Goal: Transaction & Acquisition: Purchase product/service

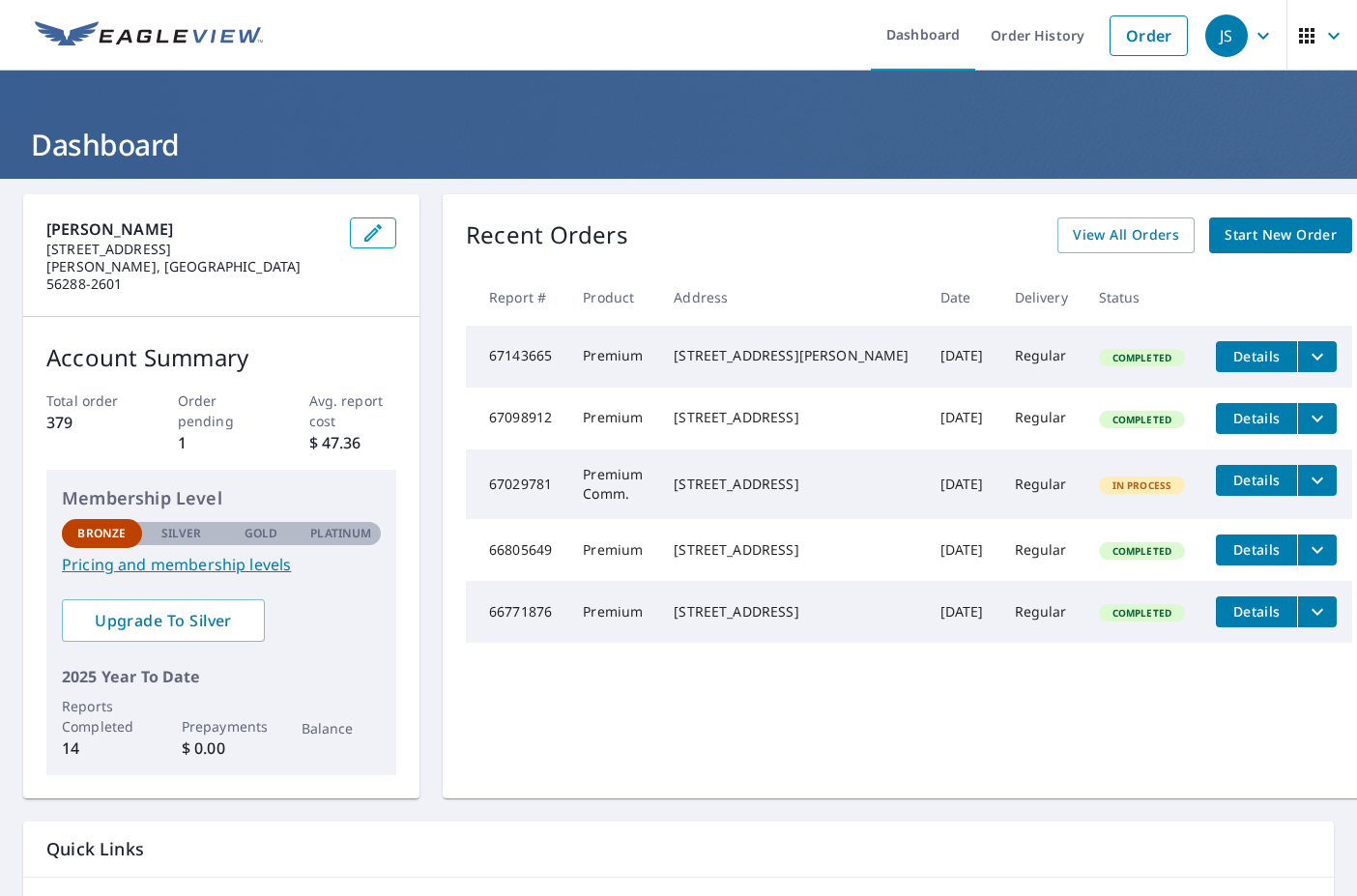
click at [1328, 34] on icon "button" at bounding box center [1334, 35] width 12 height 7
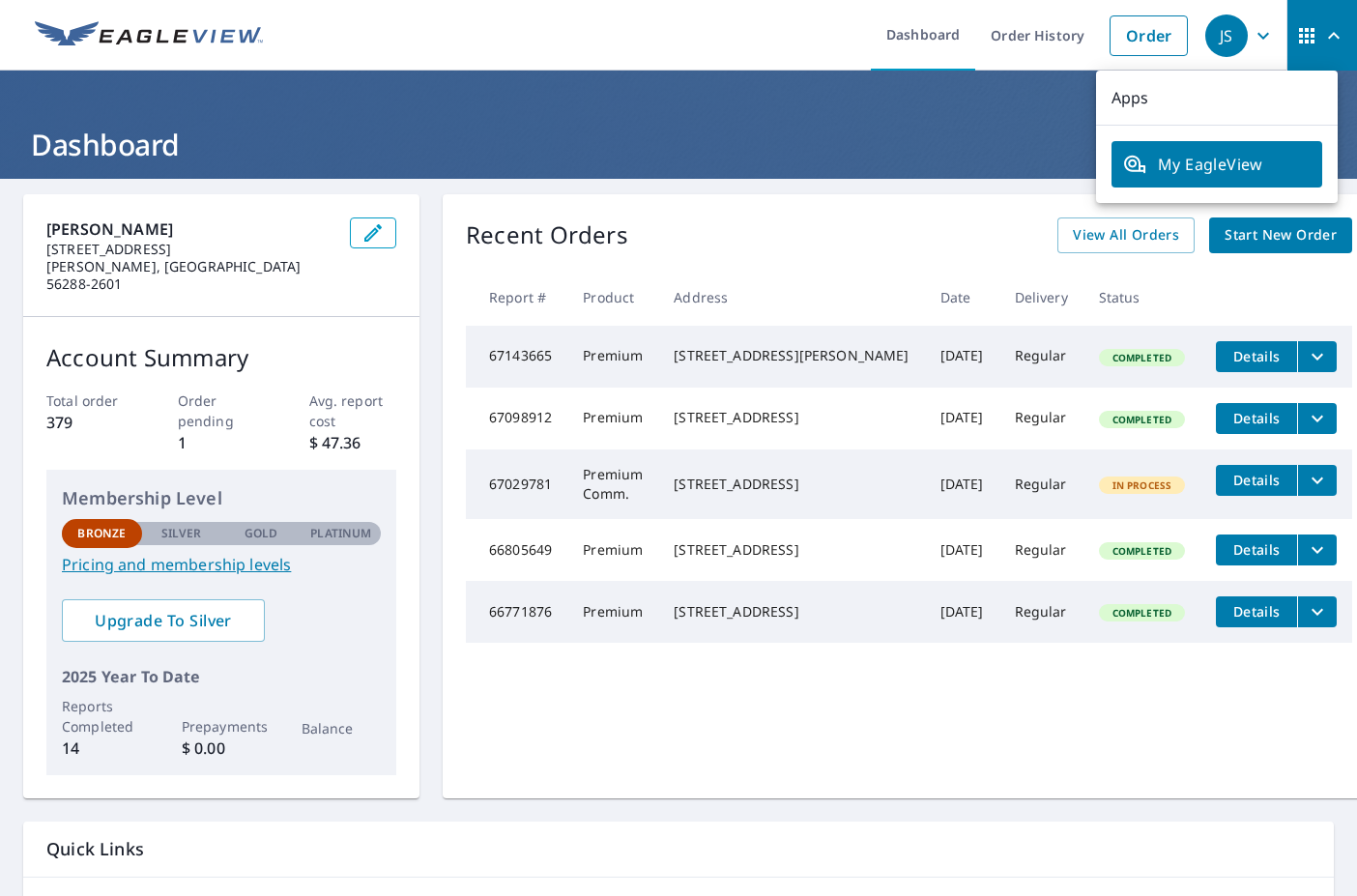
click at [1207, 40] on div "JS" at bounding box center [1226, 35] width 42 height 42
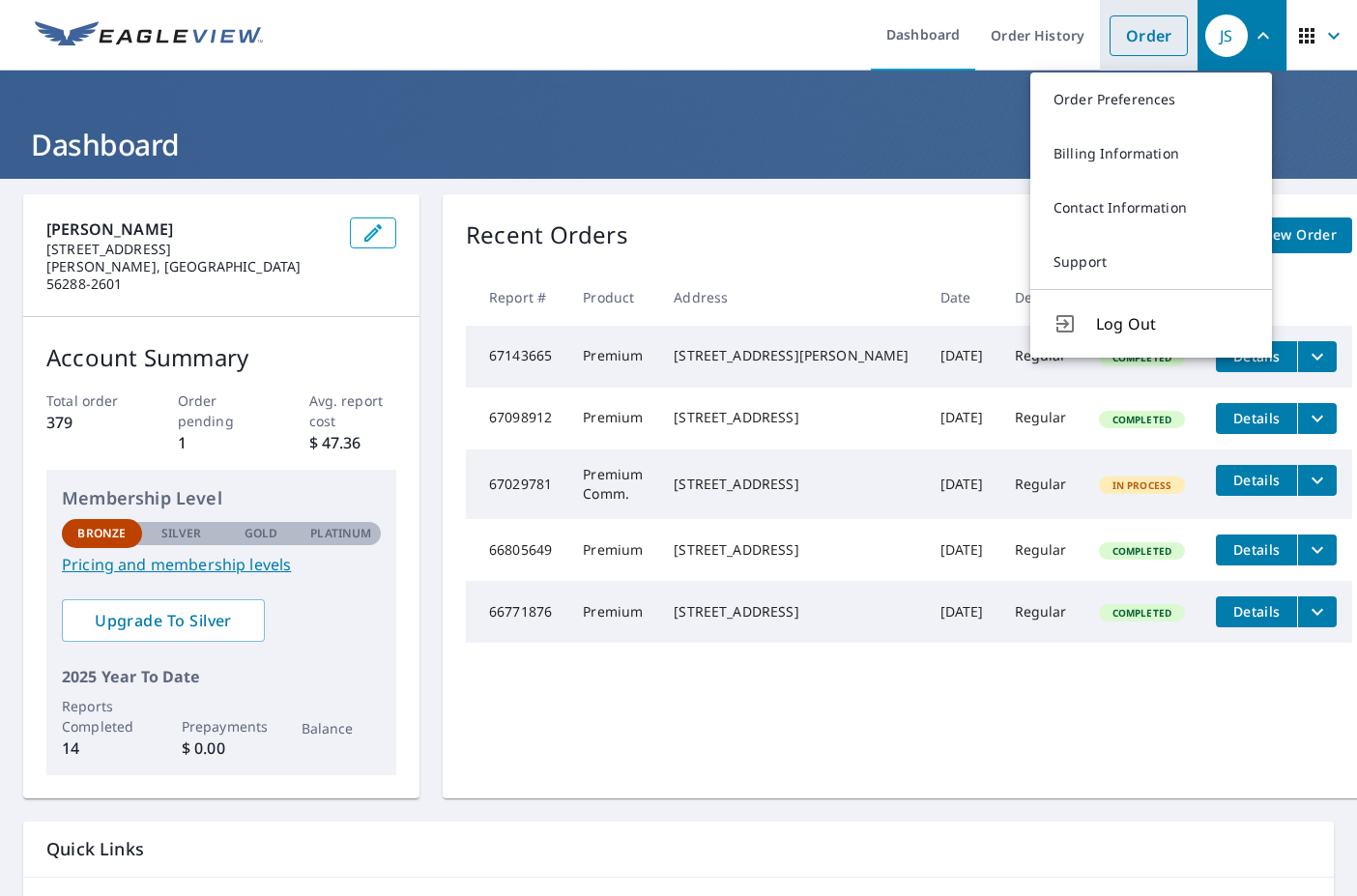
click at [1149, 33] on link "Order" at bounding box center [1149, 35] width 78 height 40
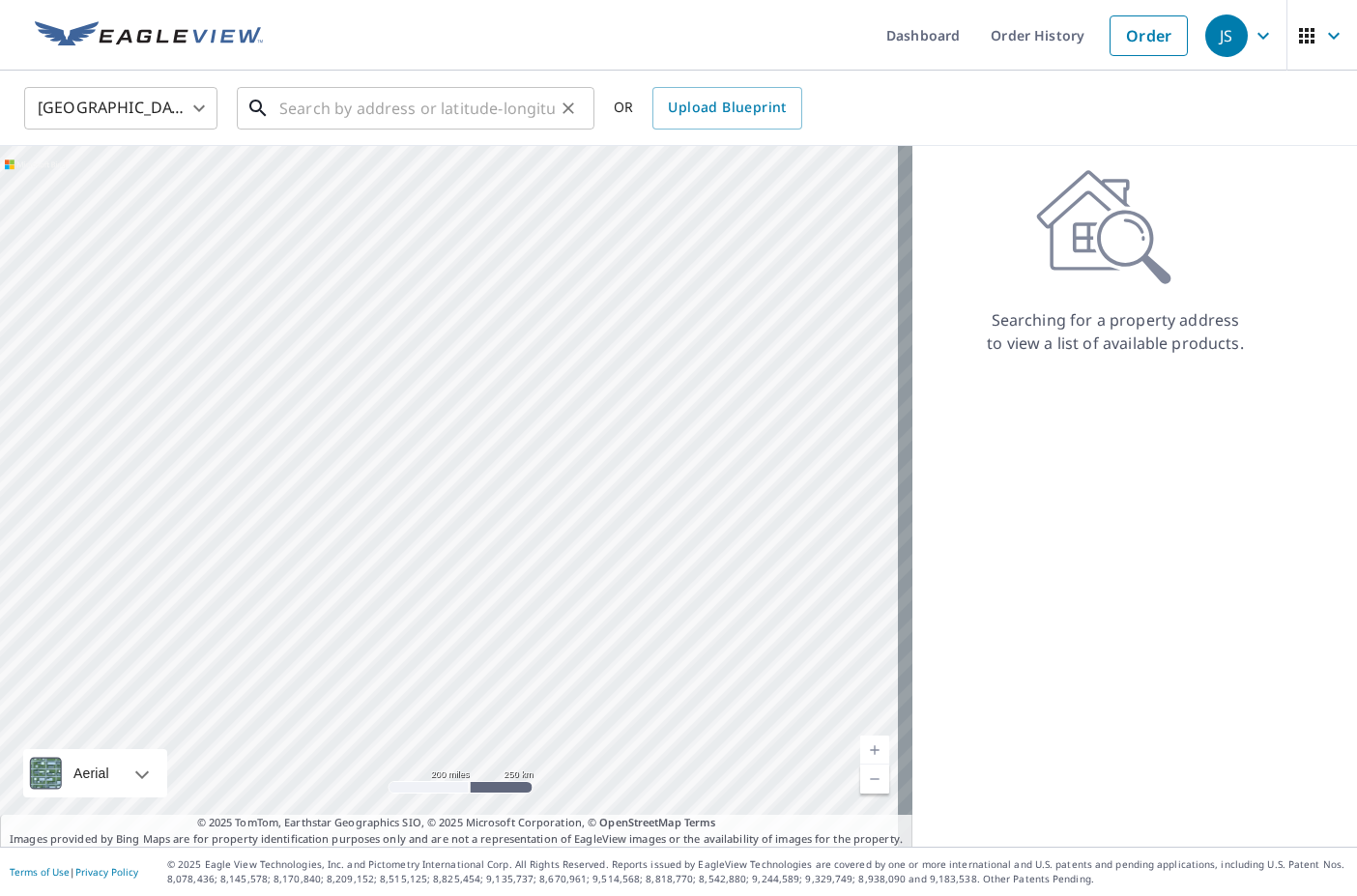
click at [412, 109] on input "text" at bounding box center [417, 108] width 276 height 54
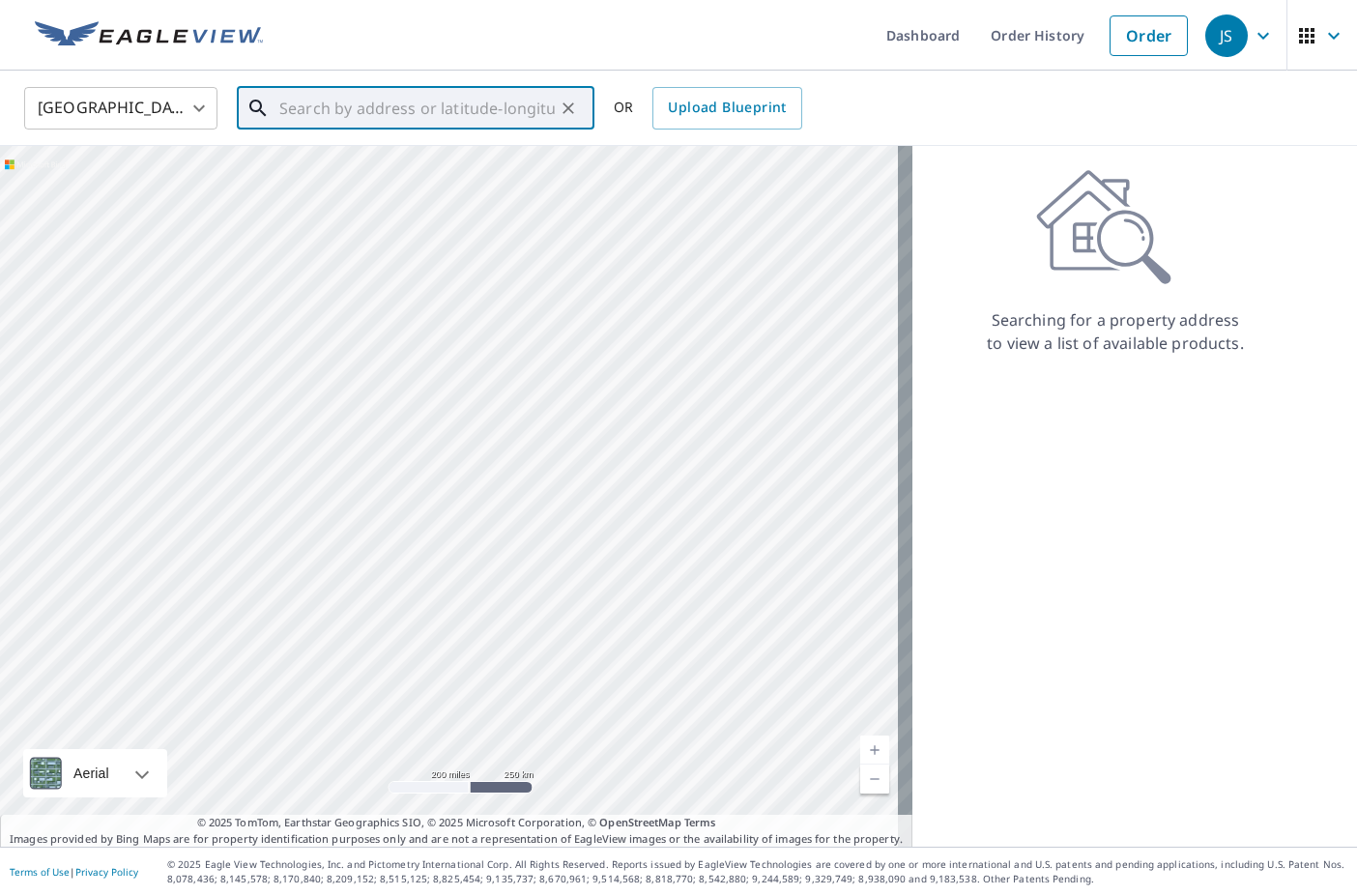
type input "a"
click at [352, 188] on p "[GEOGRAPHIC_DATA]" at bounding box center [428, 186] width 303 height 20
type input "[STREET_ADDRESS]"
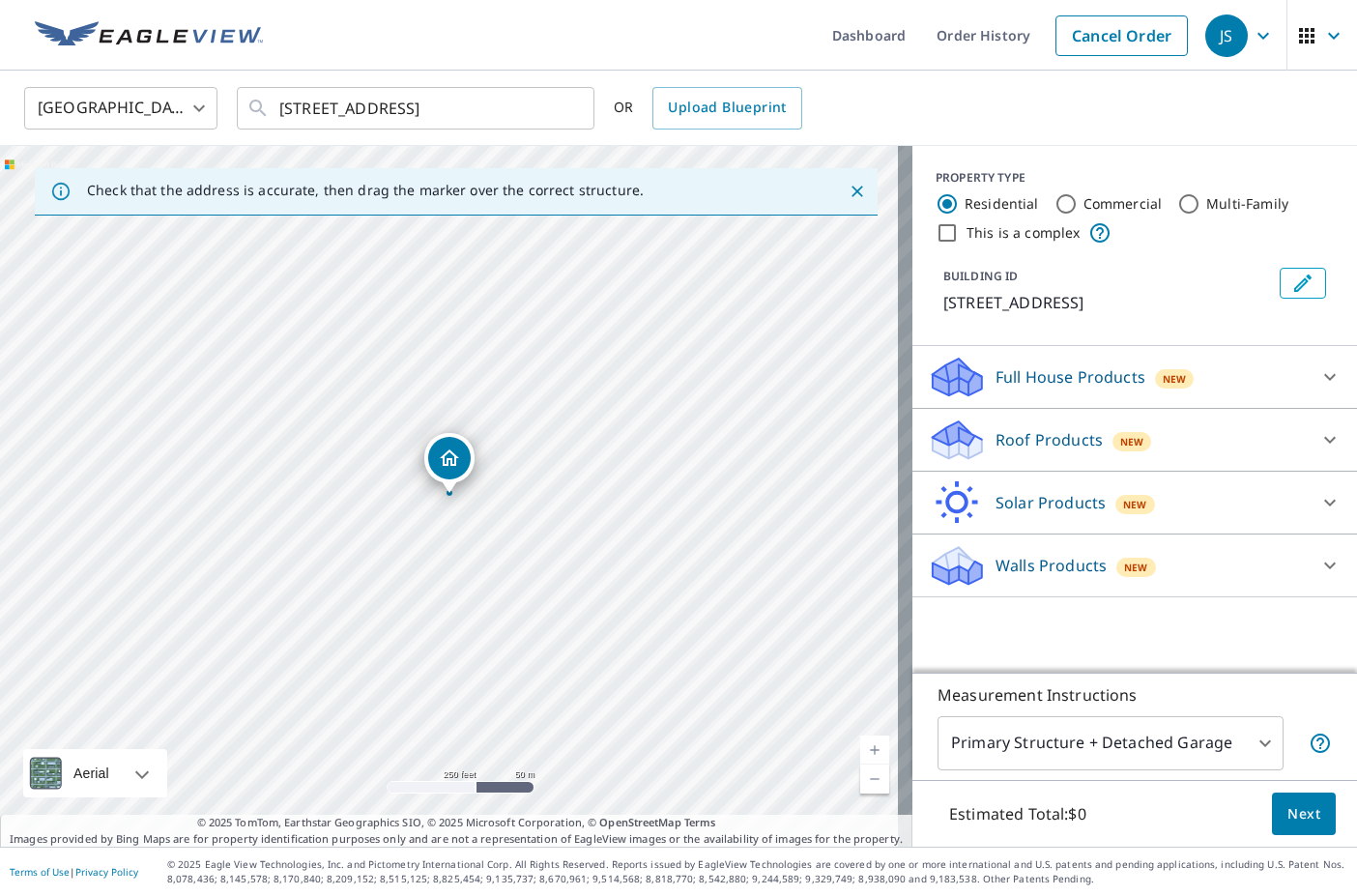
click at [1032, 374] on p "Full House Products" at bounding box center [1069, 377] width 150 height 23
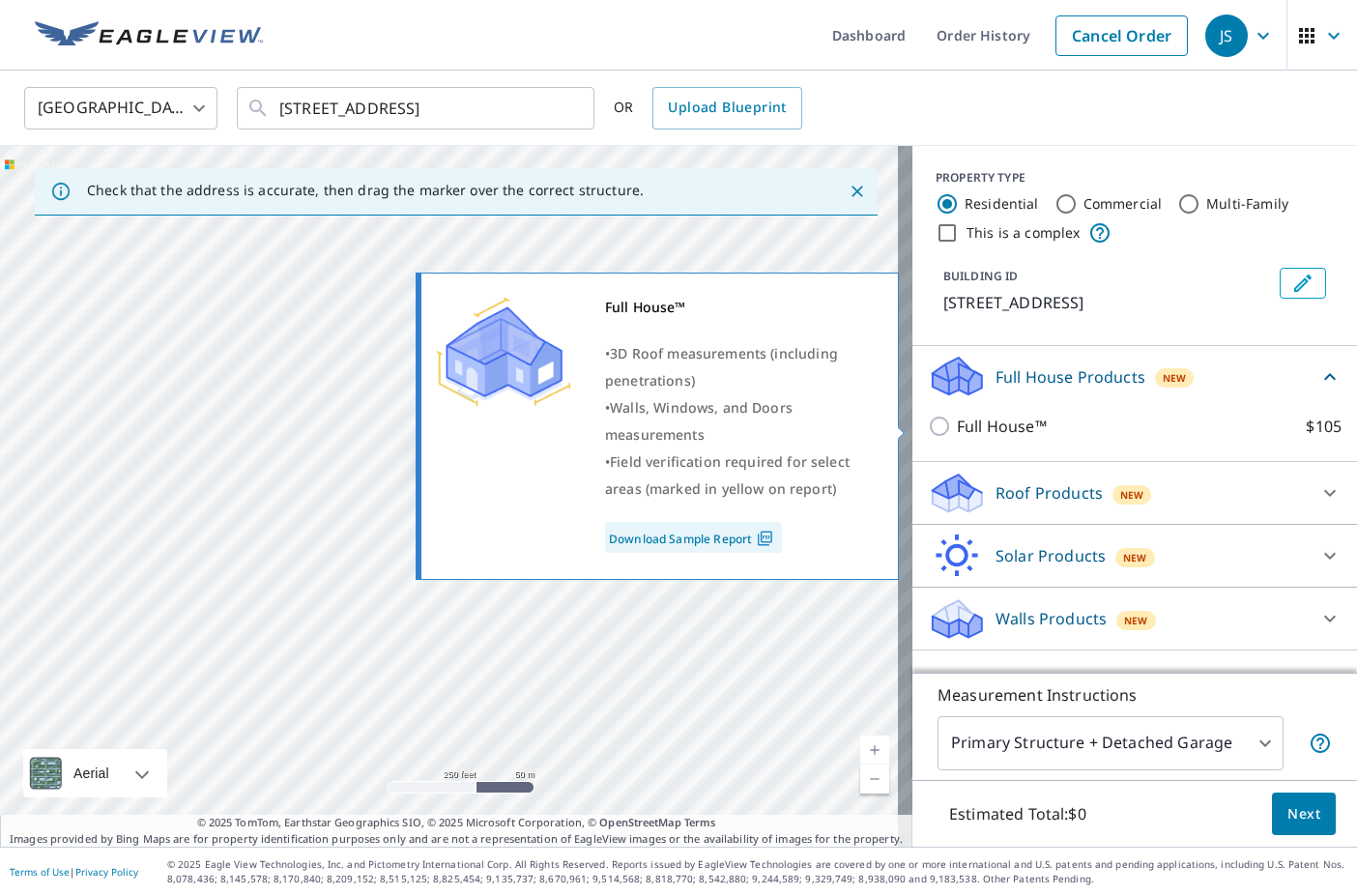
click at [928, 425] on input "Full House™ $105" at bounding box center [942, 426] width 29 height 23
checkbox input "true"
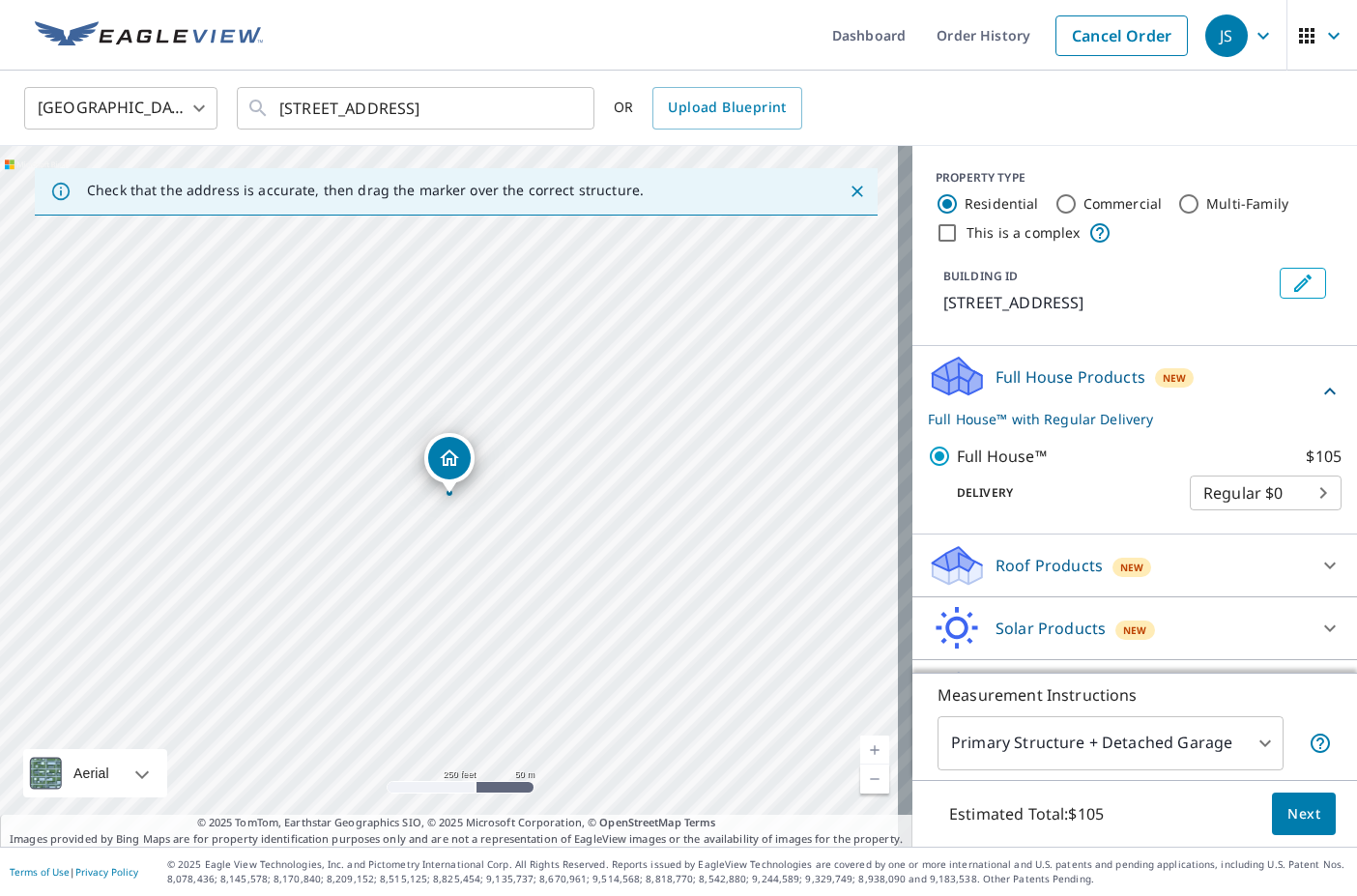
click at [1031, 553] on div "Roof Products New" at bounding box center [1116, 565] width 379 height 45
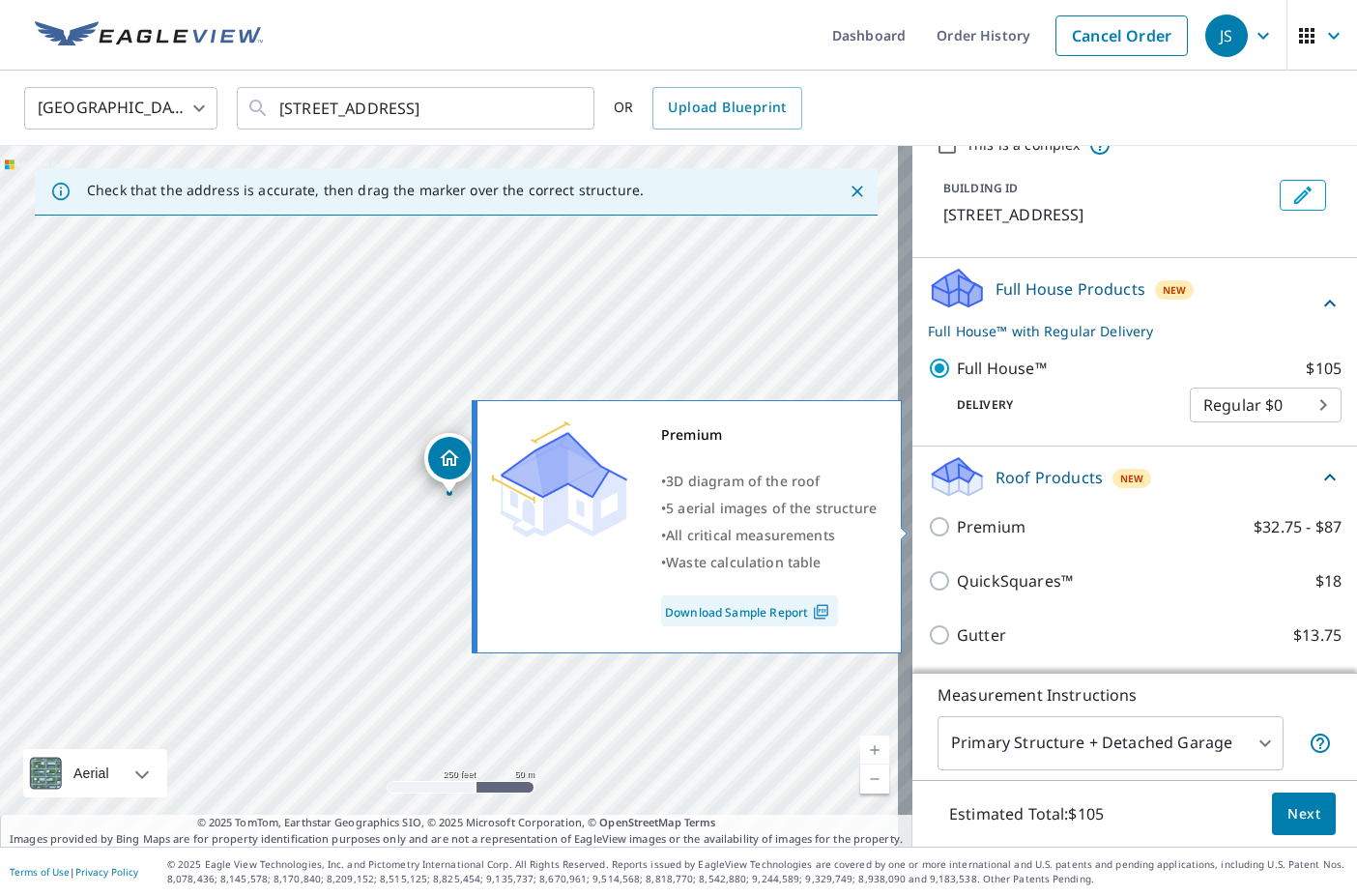
click at [927, 530] on input "Premium $32.75 - $87" at bounding box center [942, 527] width 29 height 23
checkbox input "true"
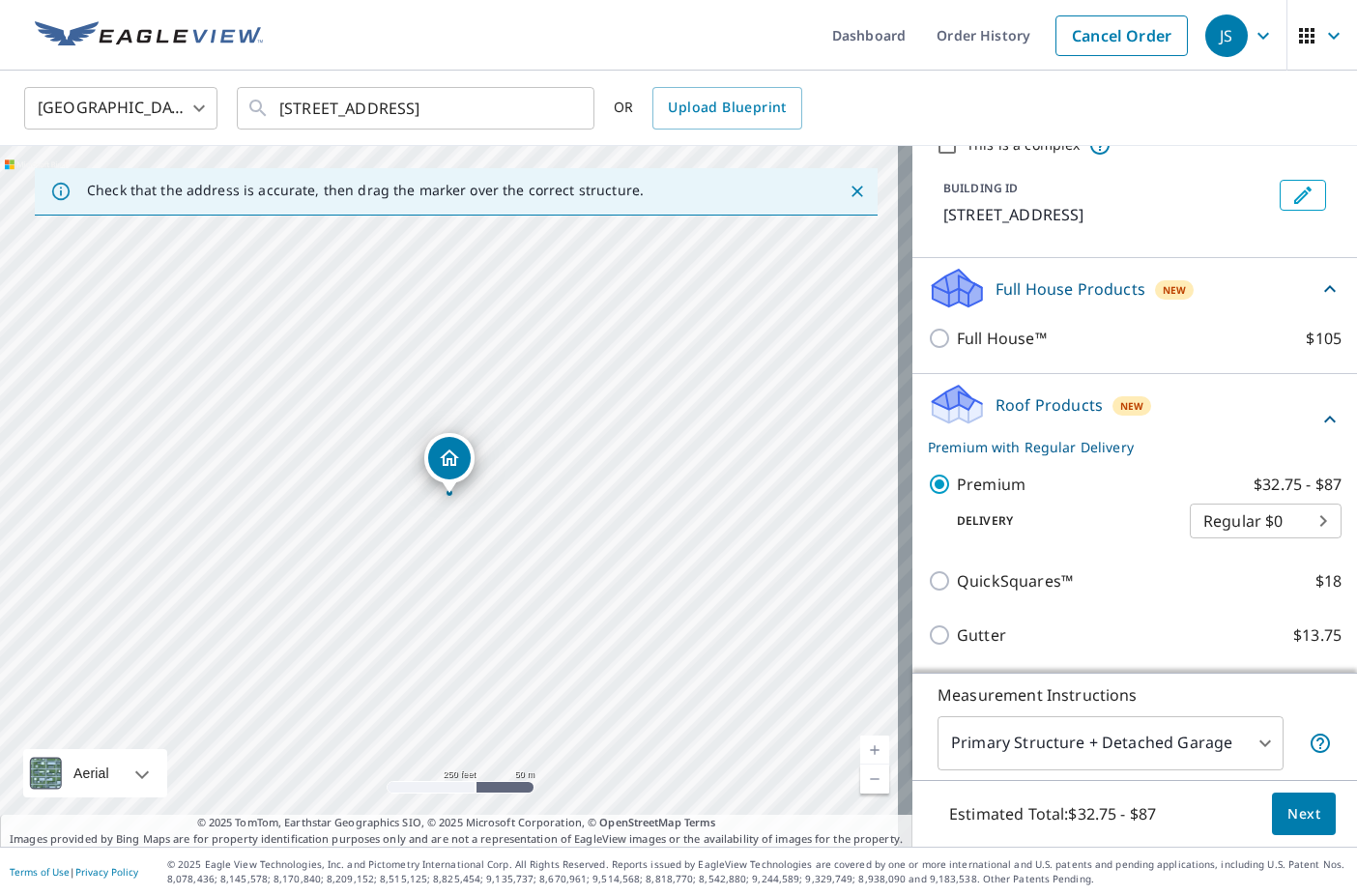
scroll to position [60, 0]
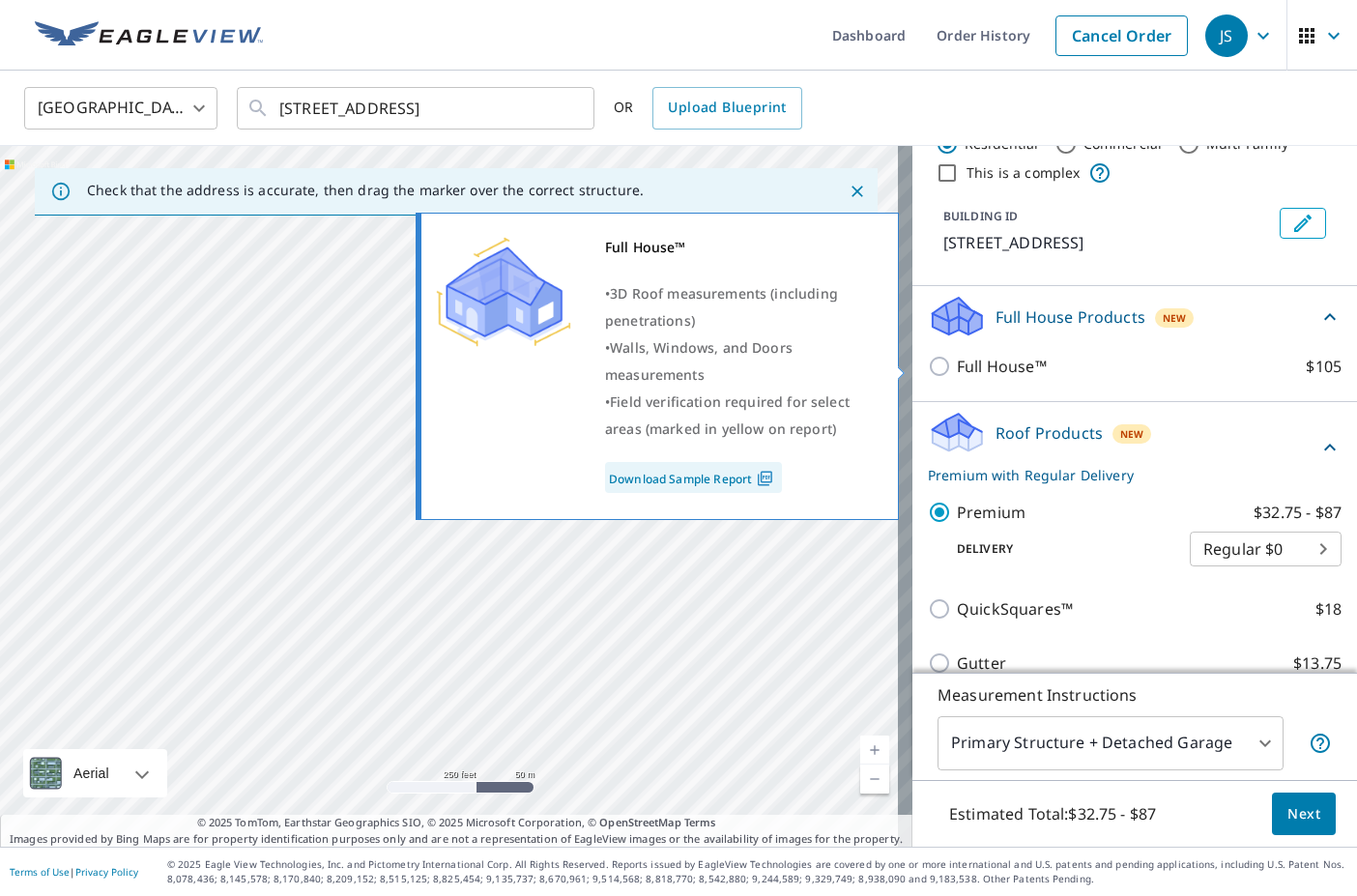
click at [927, 364] on input "Full House™ $105" at bounding box center [942, 367] width 29 height 23
checkbox input "true"
checkbox input "false"
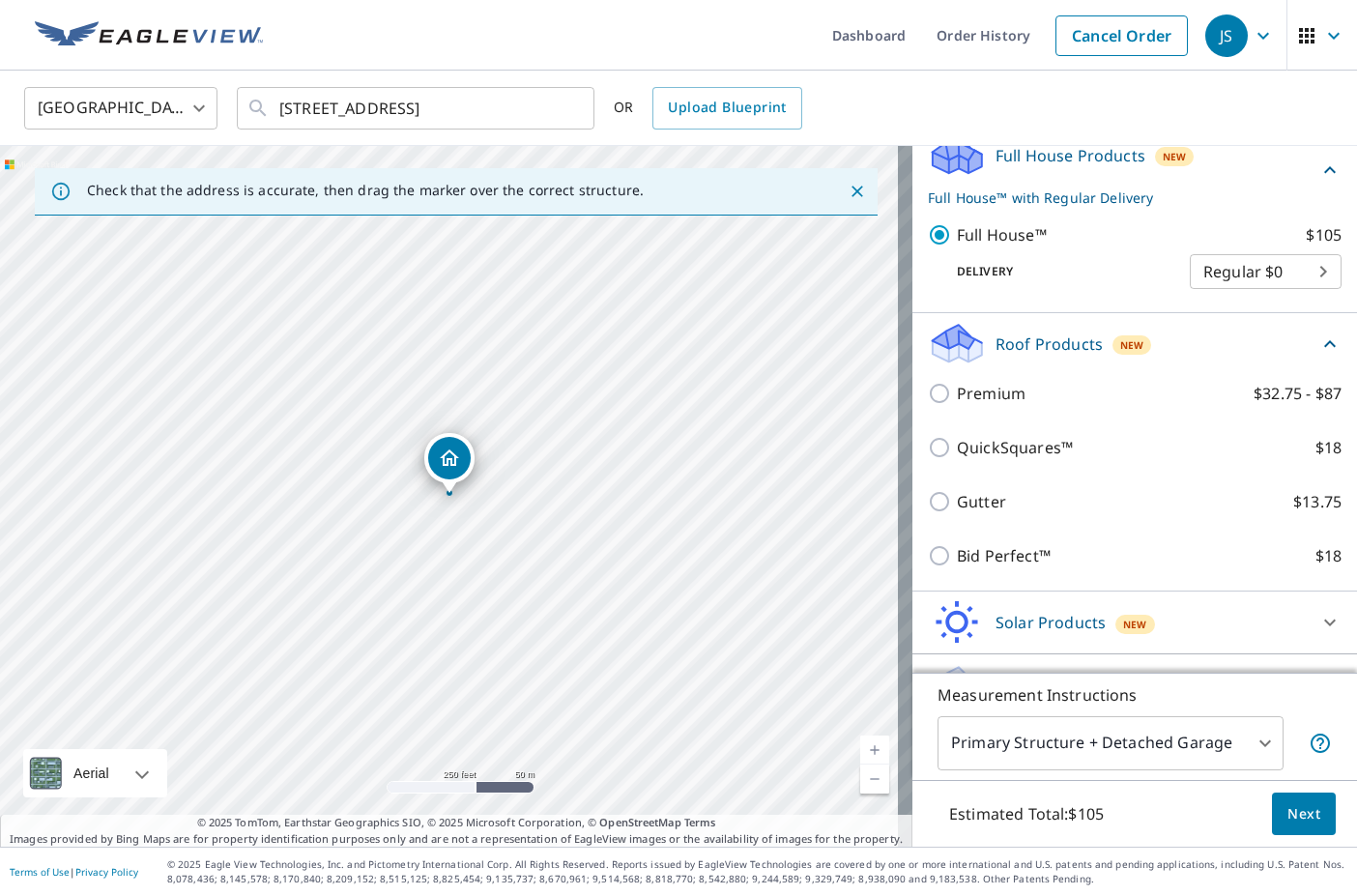
scroll to position [0, 0]
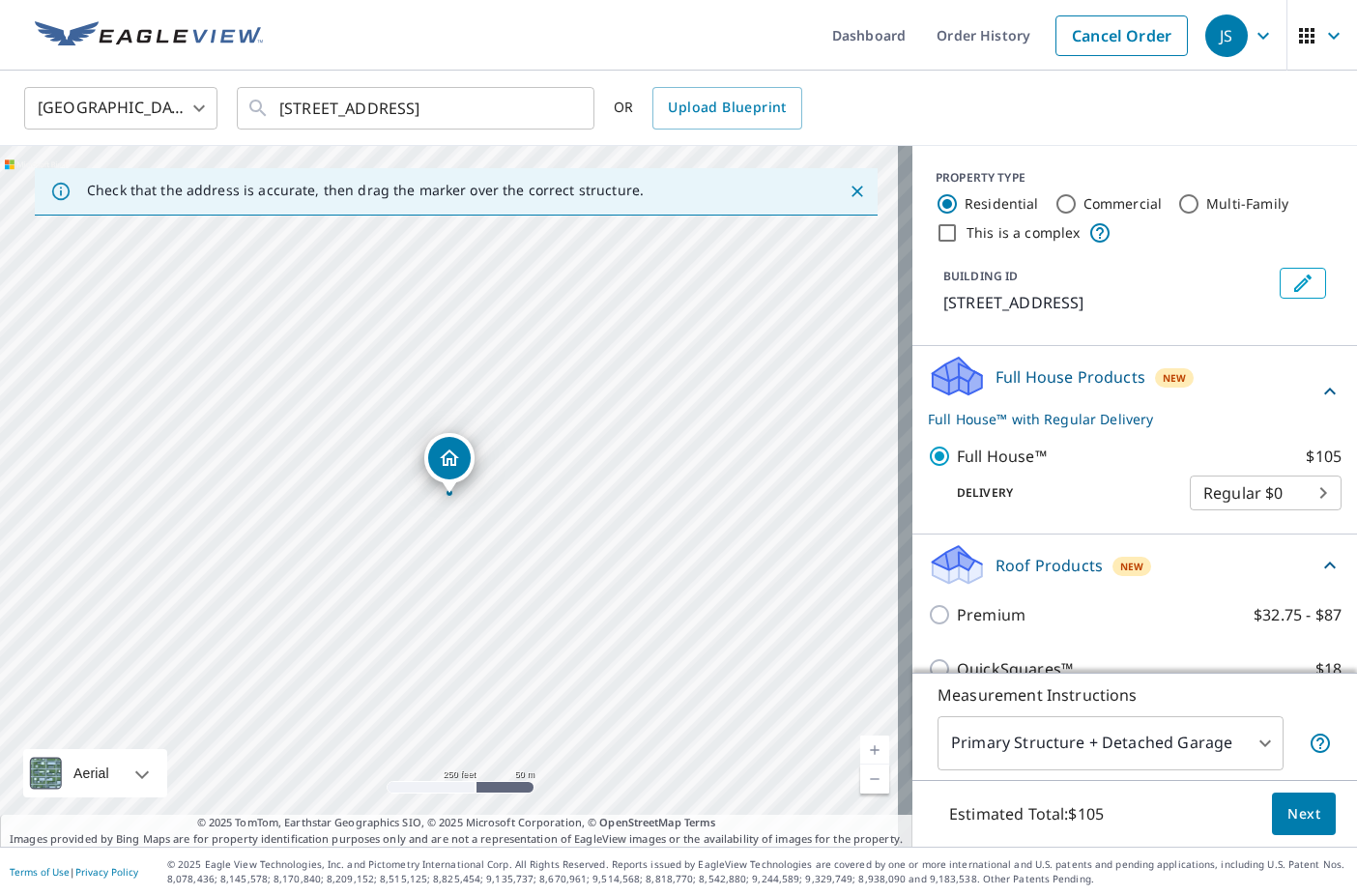
click at [860, 746] on link "Current Level 17, Zoom In" at bounding box center [875, 750] width 29 height 29
click at [860, 746] on link "Current Level 18, Zoom In" at bounding box center [875, 750] width 29 height 29
drag, startPoint x: 572, startPoint y: 576, endPoint x: 638, endPoint y: 631, distance: 85.9
click at [638, 631] on div "[STREET_ADDRESS]" at bounding box center [456, 496] width 913 height 700
drag, startPoint x: 509, startPoint y: 511, endPoint x: 479, endPoint y: 538, distance: 40.4
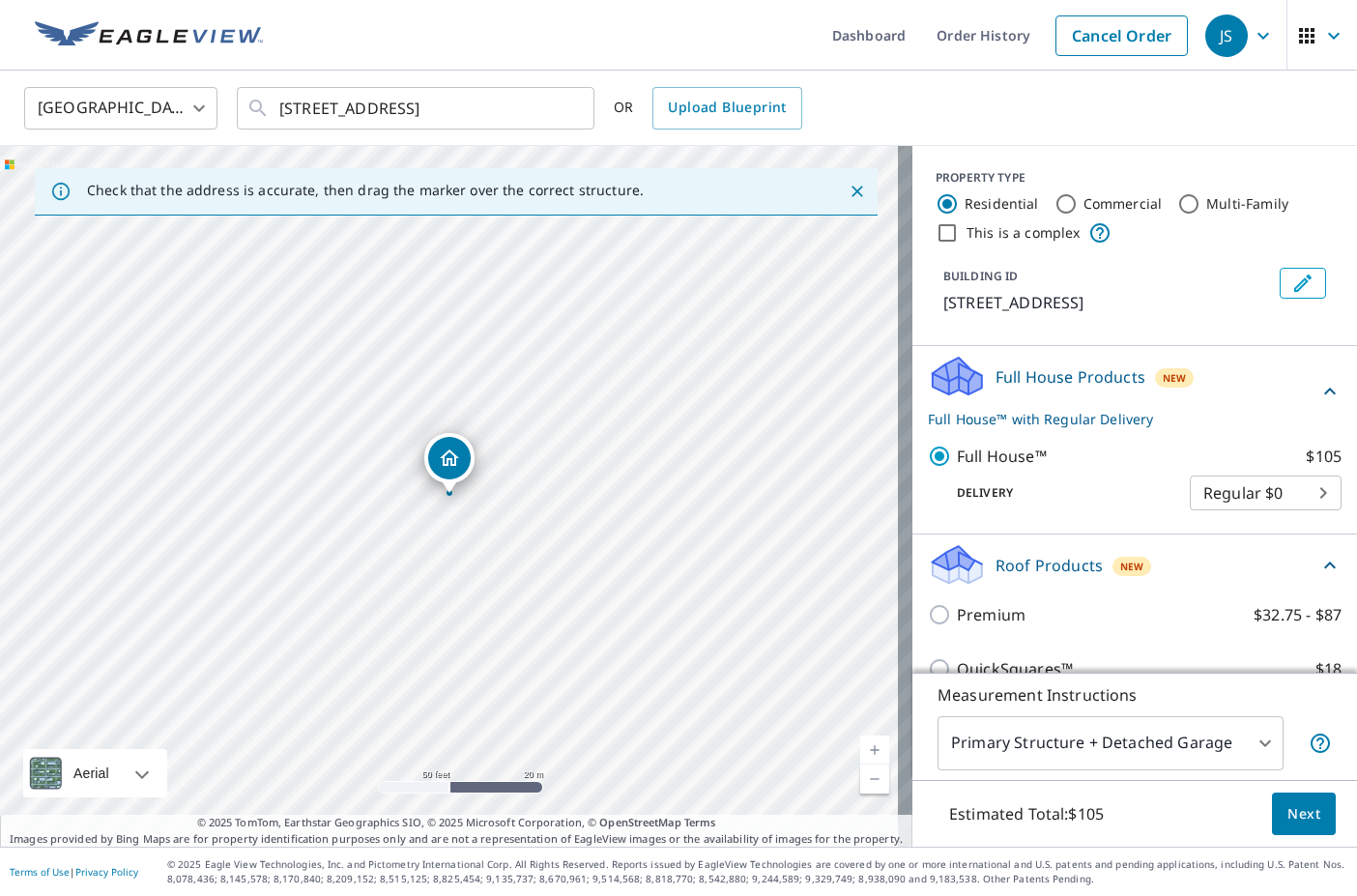
scroll to position [266, 0]
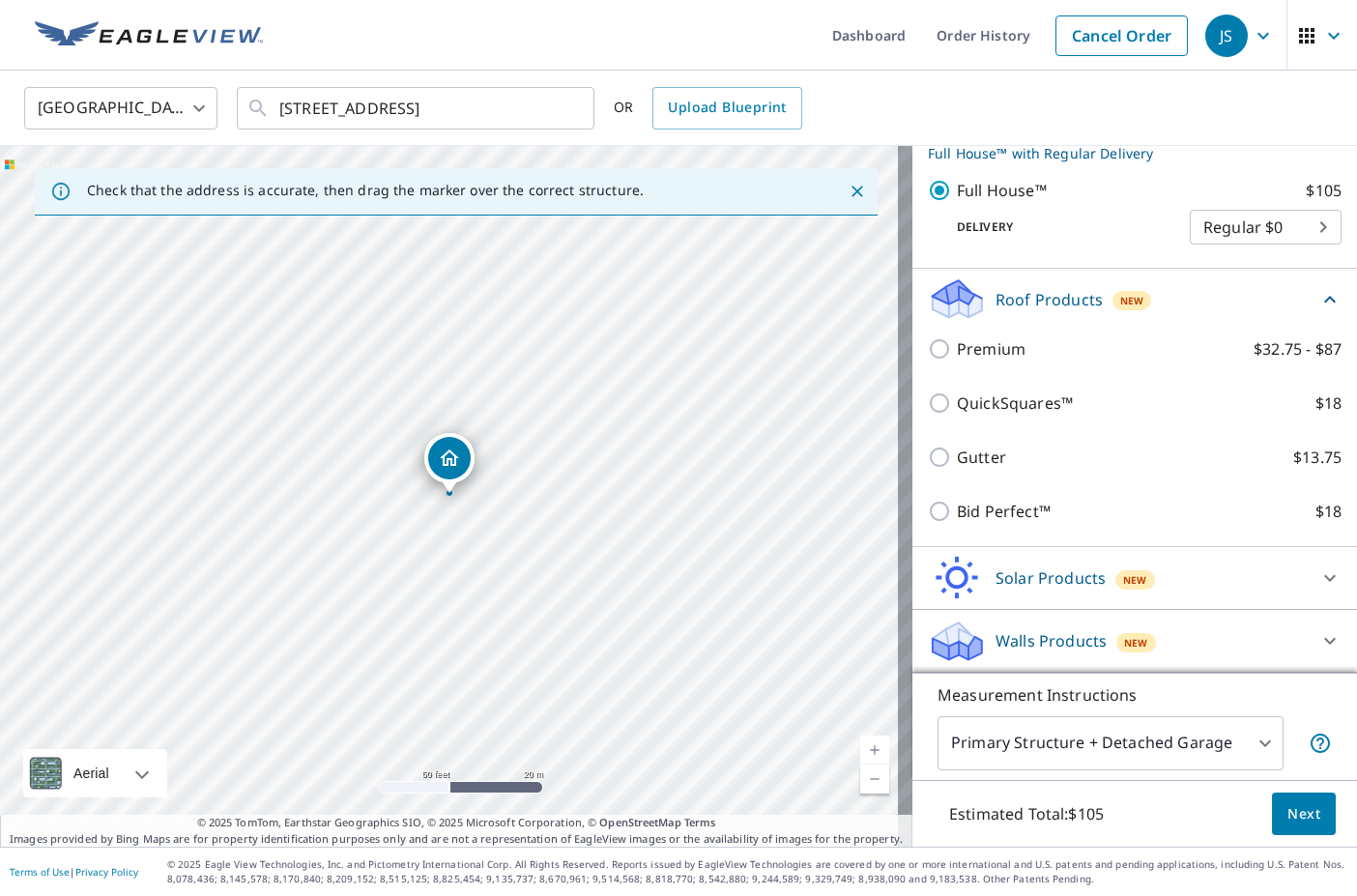
click at [1305, 822] on span "Next" at bounding box center [1304, 814] width 33 height 24
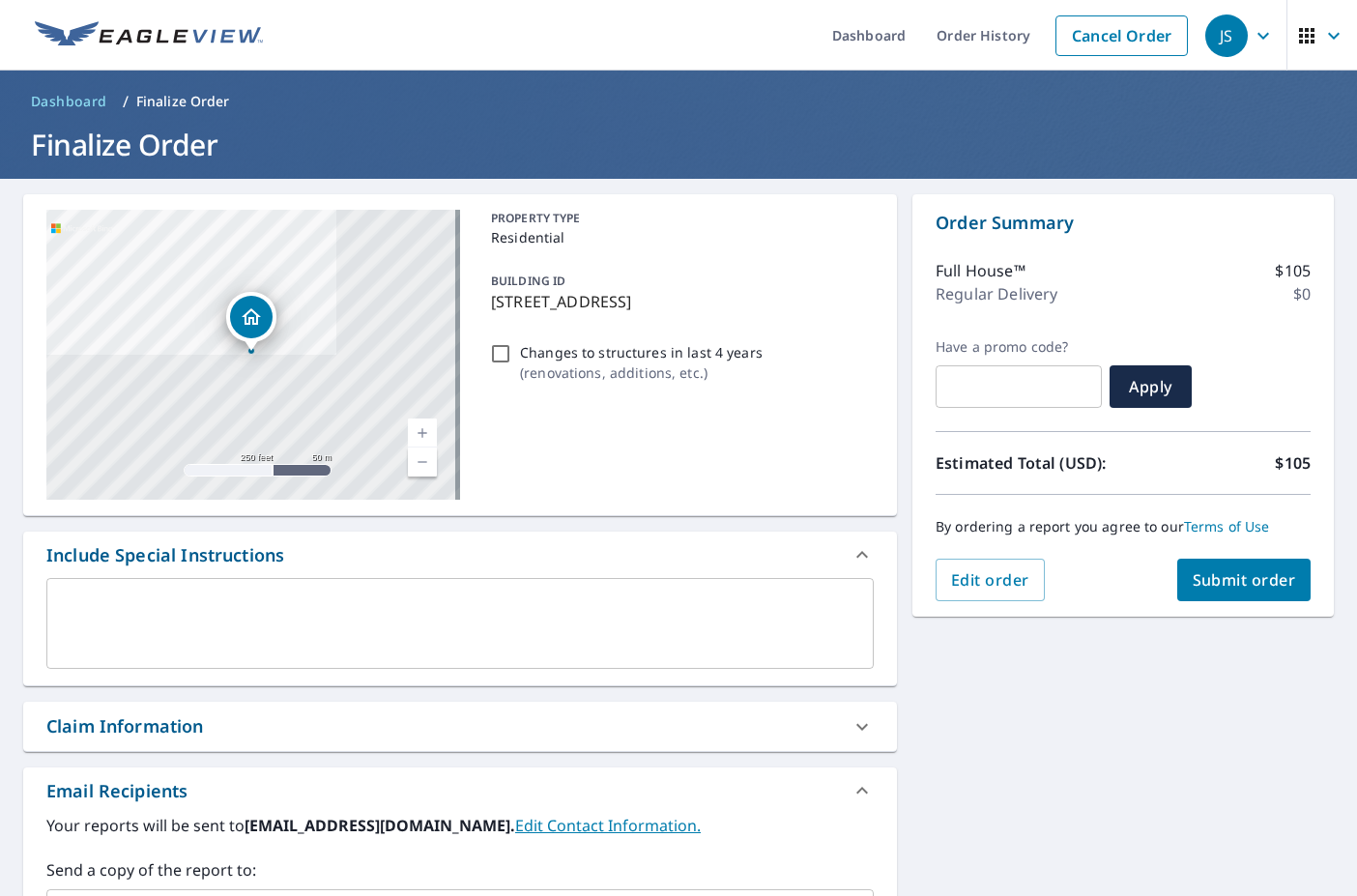
scroll to position [315, 0]
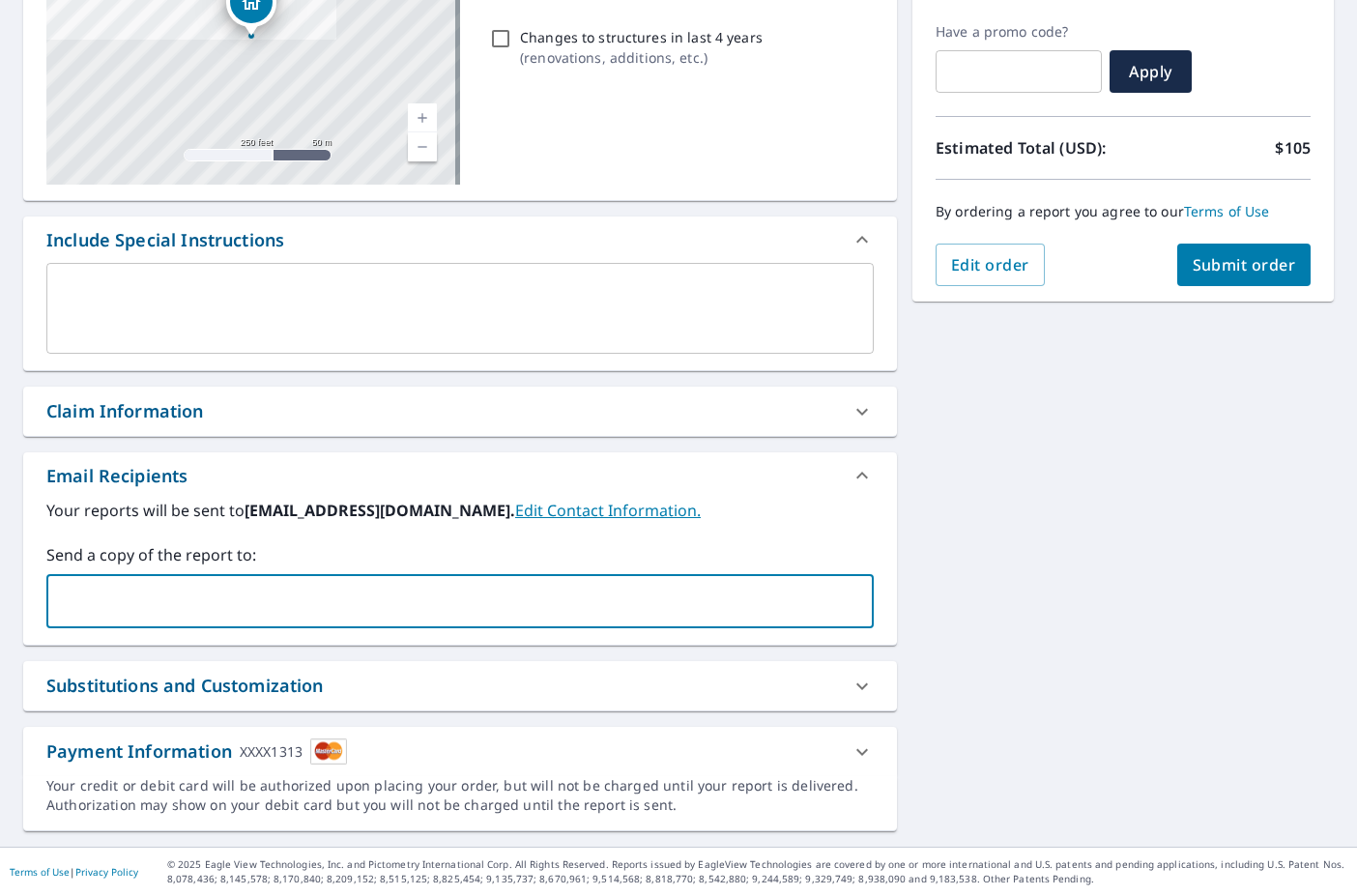
type input "a"
type input "[EMAIL_ADDRESS][DOMAIN_NAME]"
click at [1224, 271] on span "Submit order" at bounding box center [1244, 265] width 104 height 22
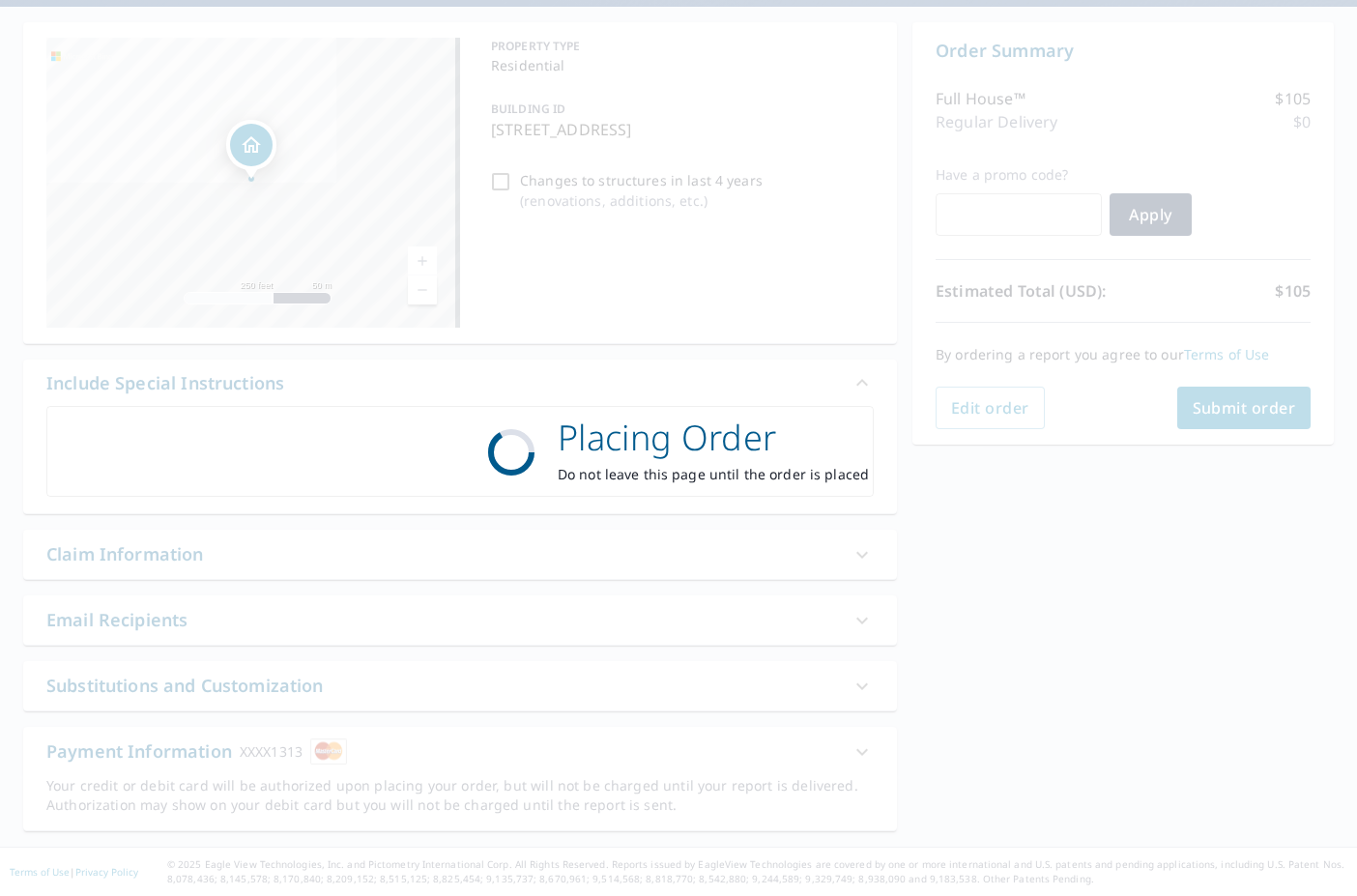
checkbox input "true"
